Goal: Transaction & Acquisition: Purchase product/service

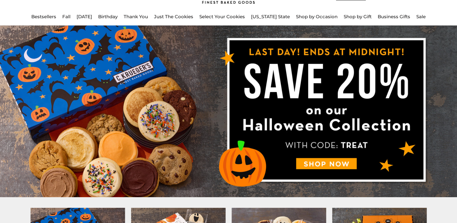
scroll to position [43, 0]
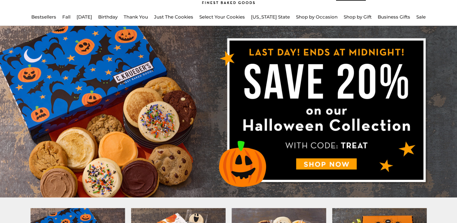
click at [319, 164] on img at bounding box center [228, 112] width 457 height 172
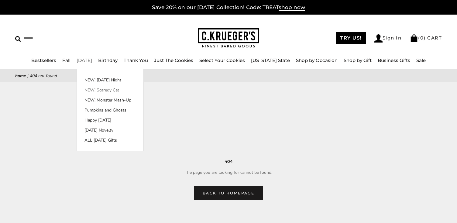
drag, startPoint x: 101, startPoint y: 89, endPoint x: 114, endPoint y: 88, distance: 13.2
click at [101, 89] on link "NEW! Scaredy Cat" at bounding box center [110, 90] width 67 height 6
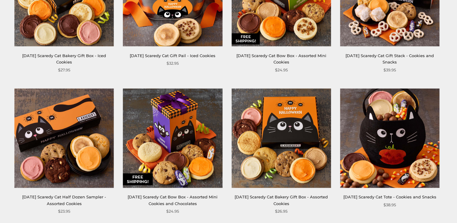
scroll to position [177, 0]
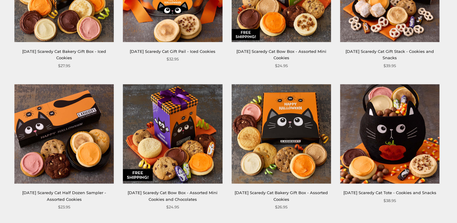
click at [386, 130] on img at bounding box center [389, 133] width 99 height 99
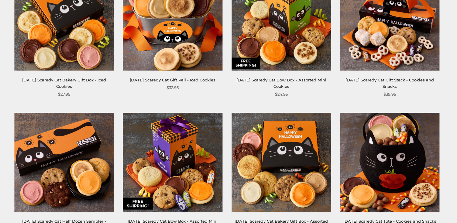
scroll to position [148, 0]
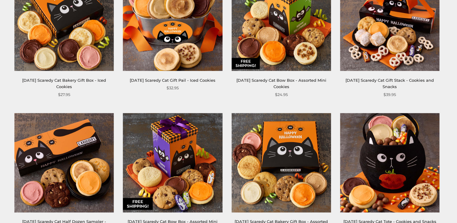
click at [290, 157] on img at bounding box center [281, 162] width 99 height 99
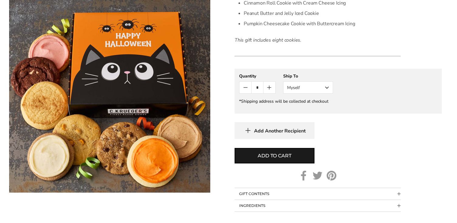
scroll to position [275, 0]
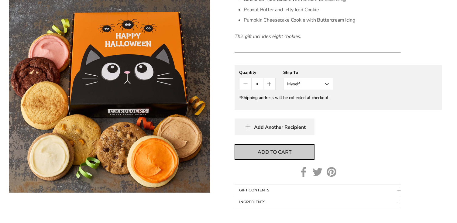
click at [274, 150] on span "Add to cart" at bounding box center [274, 152] width 33 height 7
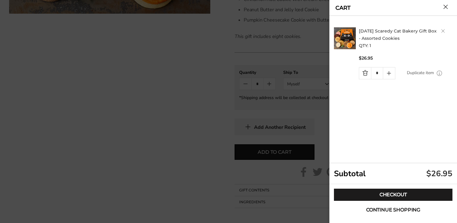
click at [383, 208] on span "Continue shopping" at bounding box center [393, 210] width 54 height 5
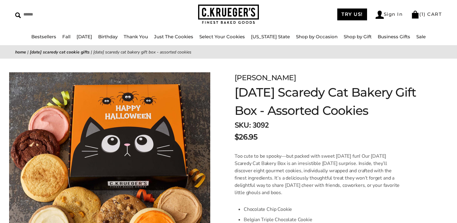
scroll to position [25, 0]
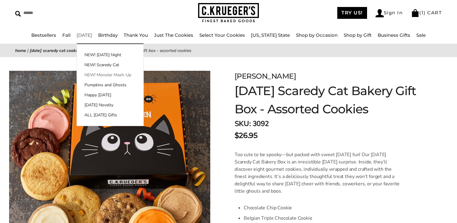
click at [101, 73] on link "NEW! Monster Mash-Up" at bounding box center [110, 75] width 67 height 6
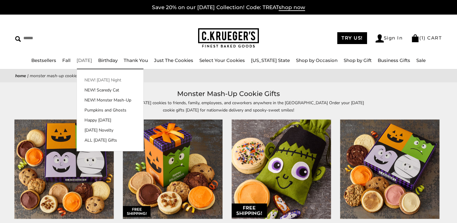
click at [102, 78] on link "NEW! [DATE] Night" at bounding box center [110, 80] width 67 height 6
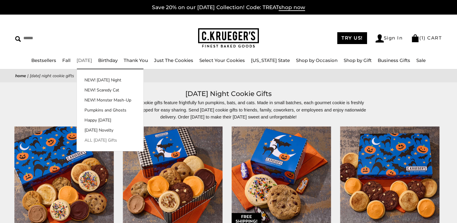
click at [99, 140] on link "ALL [DATE] Gifts" at bounding box center [110, 140] width 67 height 6
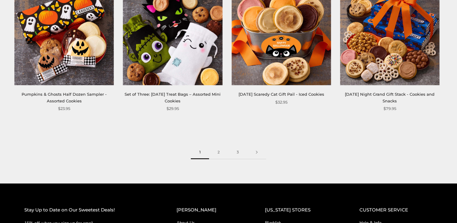
scroll to position [853, 0]
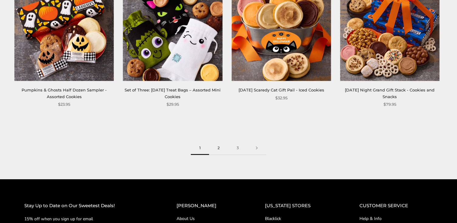
click at [218, 147] on link "2" at bounding box center [218, 148] width 19 height 14
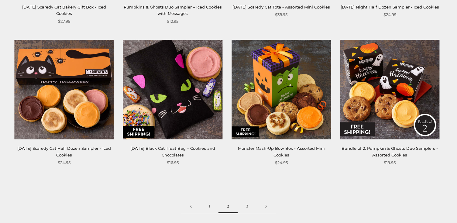
scroll to position [794, 0]
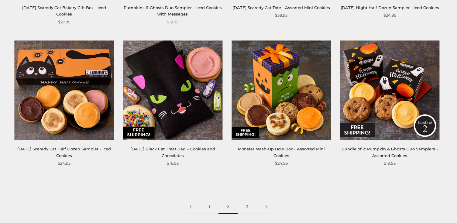
click at [247, 205] on link "3" at bounding box center [247, 207] width 19 height 14
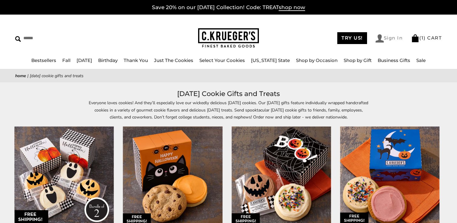
click at [388, 36] on link "Sign In" at bounding box center [389, 38] width 27 height 8
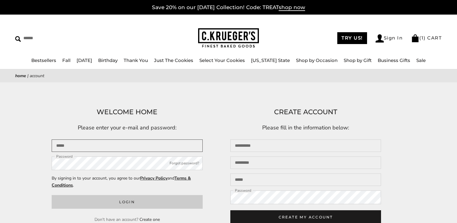
type input "**********"
click at [143, 202] on button "Login" at bounding box center [127, 202] width 151 height 14
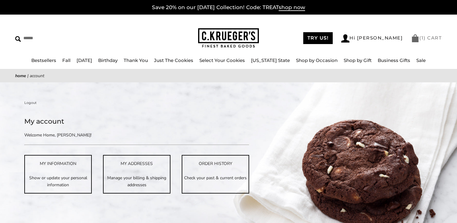
click at [426, 36] on link "( 1 ) CART" at bounding box center [426, 38] width 31 height 6
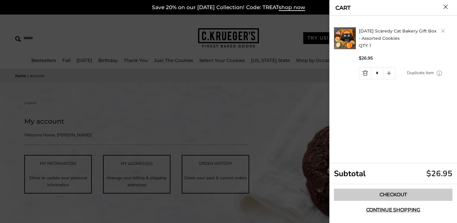
click at [393, 192] on link "Checkout" at bounding box center [393, 195] width 119 height 12
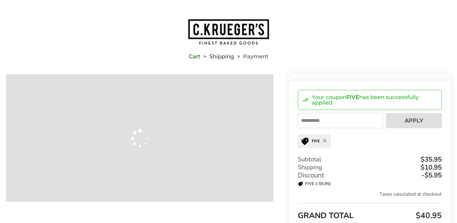
type input "**********"
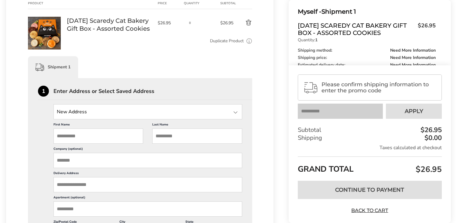
scroll to position [121, 0]
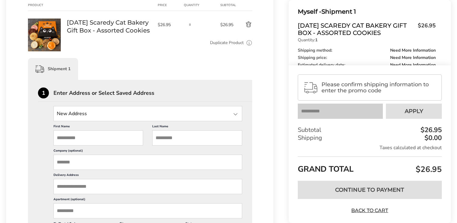
click at [235, 114] on div at bounding box center [235, 114] width 7 height 7
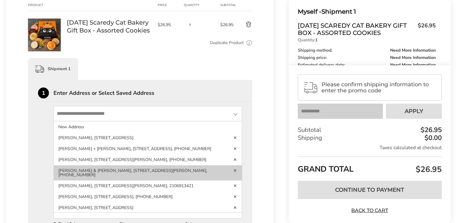
click at [196, 177] on li "[PERSON_NAME] & [PERSON_NAME], [STREET_ADDRESS][PERSON_NAME], [PHONE_NUMBER]" at bounding box center [148, 172] width 188 height 15
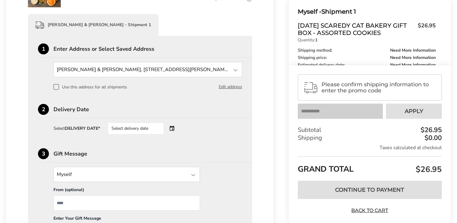
scroll to position [164, 0]
click at [172, 127] on div "Select delivery date" at bounding box center [145, 129] width 74 height 12
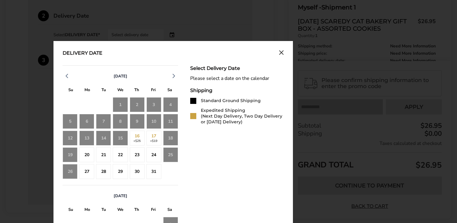
scroll to position [259, 0]
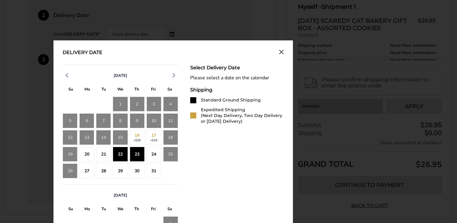
click at [139, 151] on div "23" at bounding box center [137, 154] width 15 height 15
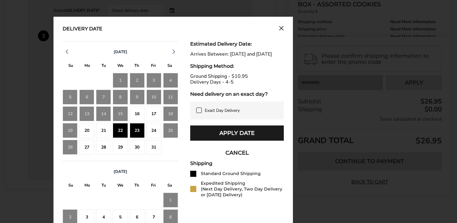
scroll to position [280, 0]
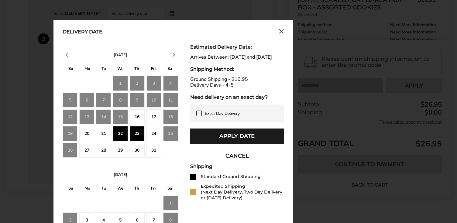
click at [153, 130] on div "24" at bounding box center [154, 133] width 15 height 15
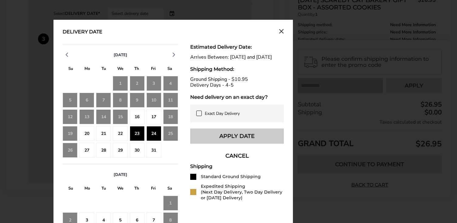
click at [224, 139] on button "Apply Date" at bounding box center [237, 136] width 94 height 15
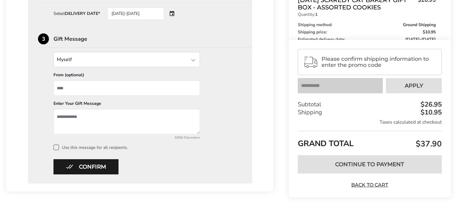
click at [193, 59] on div at bounding box center [193, 60] width 7 height 7
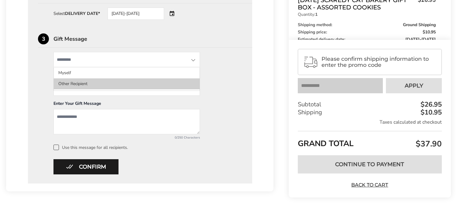
click at [90, 85] on li "Other Recipient" at bounding box center [127, 83] width 146 height 11
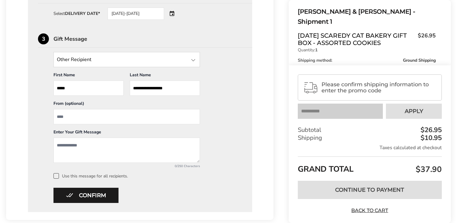
click at [64, 115] on input "From" at bounding box center [126, 116] width 147 height 15
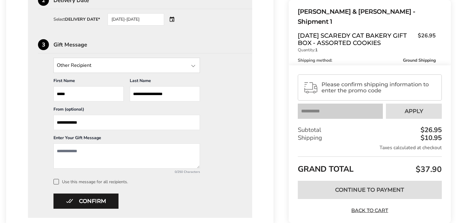
type input "**********"
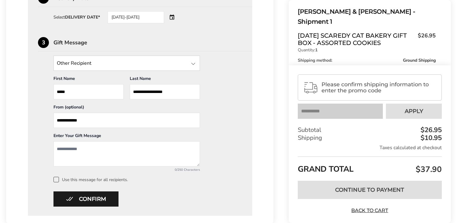
click at [58, 150] on textarea "Add a message" at bounding box center [126, 153] width 147 height 25
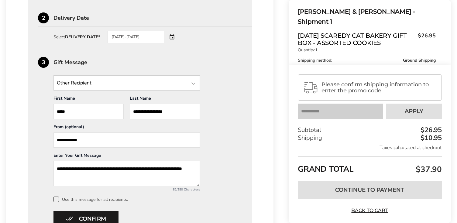
scroll to position [255, 0]
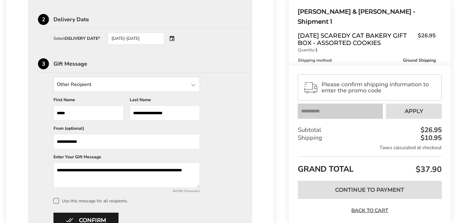
type textarea "**********"
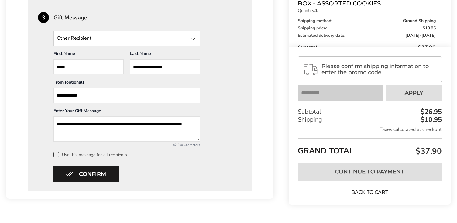
scroll to position [302, 0]
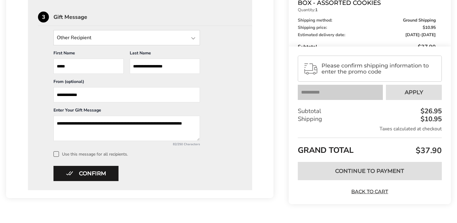
drag, startPoint x: 98, startPoint y: 171, endPoint x: 128, endPoint y: 170, distance: 30.1
click at [98, 171] on button "Confirm" at bounding box center [85, 173] width 65 height 15
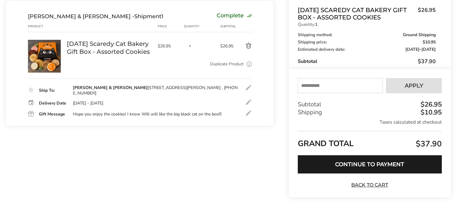
click at [303, 78] on input "text" at bounding box center [340, 85] width 85 height 15
type input "*****"
click at [408, 83] on span "Apply" at bounding box center [414, 85] width 19 height 5
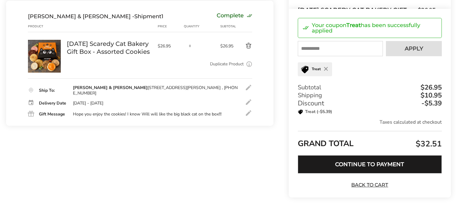
click at [362, 161] on button "Continue to Payment" at bounding box center [370, 164] width 144 height 18
